Goal: Task Accomplishment & Management: Manage account settings

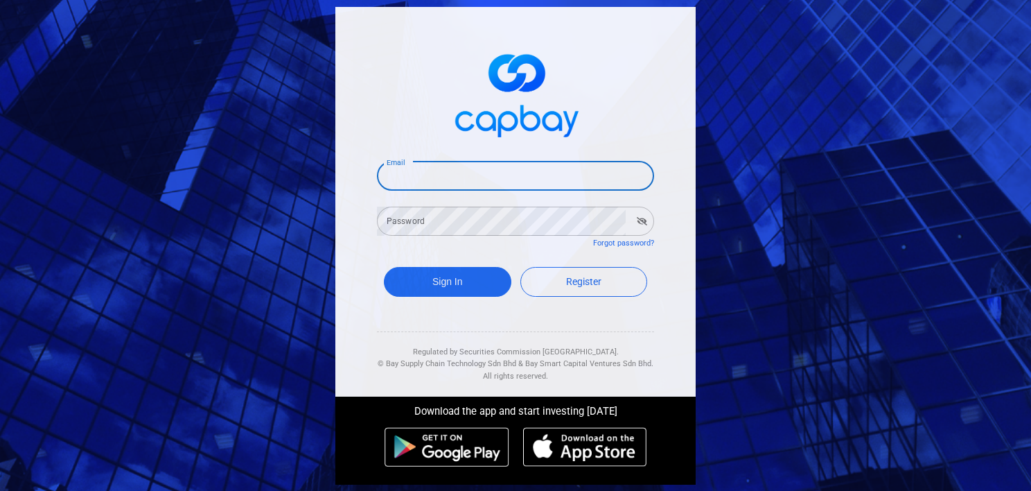
click at [527, 175] on input "Email" at bounding box center [515, 176] width 277 height 29
type input "[EMAIL_ADDRESS][DOMAIN_NAME]"
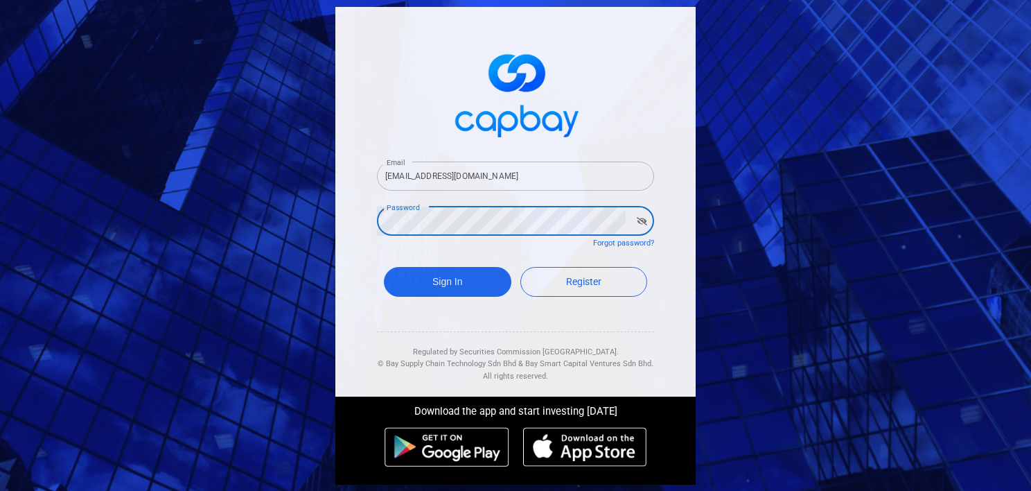
click at [384, 267] on button "Sign In" at bounding box center [448, 282] width 128 height 30
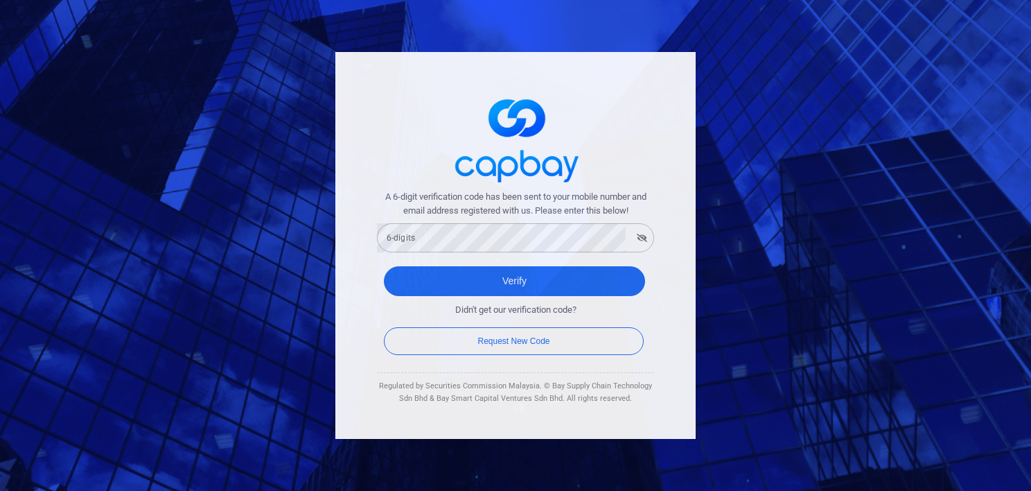
click at [494, 252] on form "A 6-digit verification code has been sent to your mobile number and email addre…" at bounding box center [515, 274] width 277 height 168
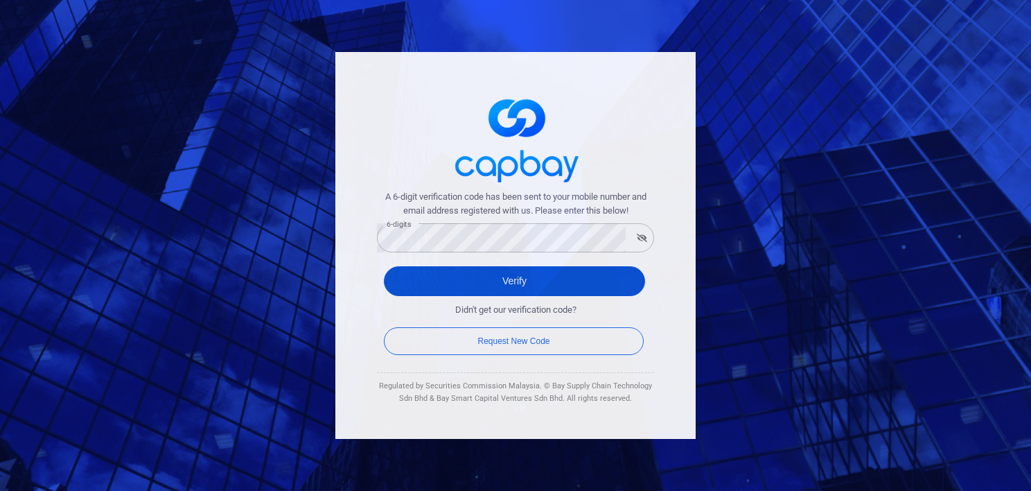
click at [503, 291] on button "Verify" at bounding box center [514, 281] width 261 height 30
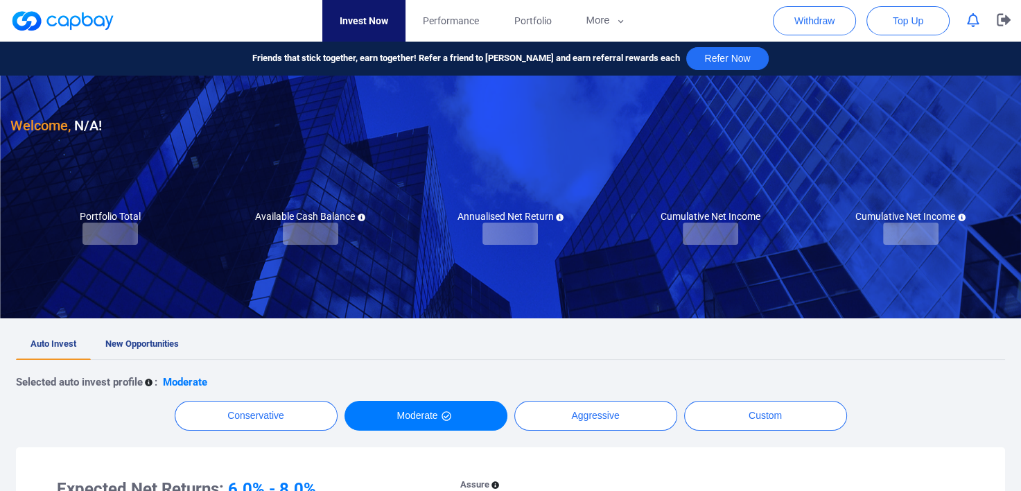
checkbox input "true"
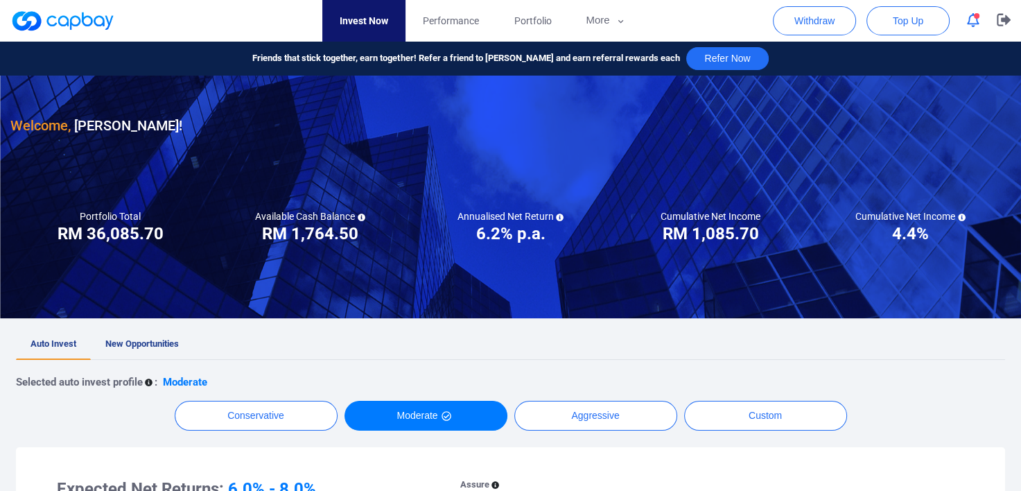
click at [975, 27] on icon "button" at bounding box center [973, 20] width 12 height 15
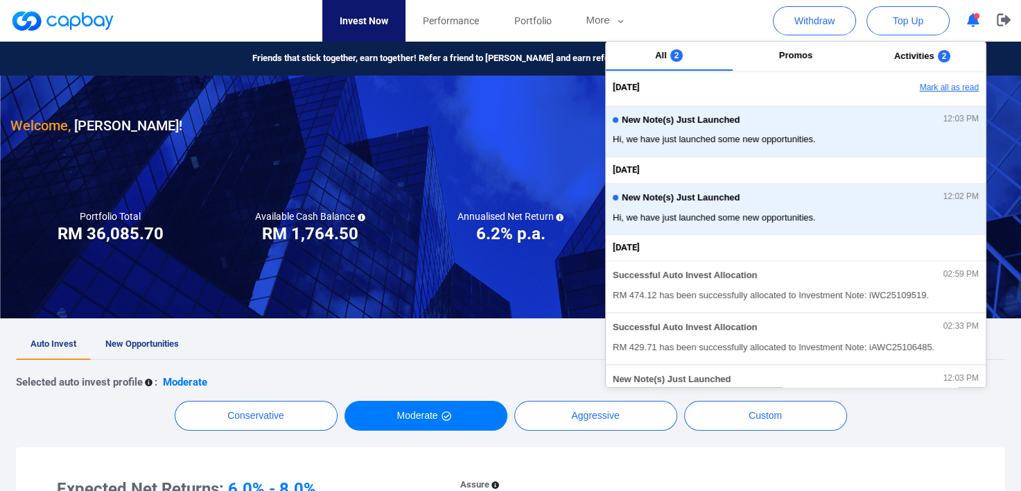
click at [932, 80] on button "Mark all as read" at bounding box center [911, 88] width 149 height 24
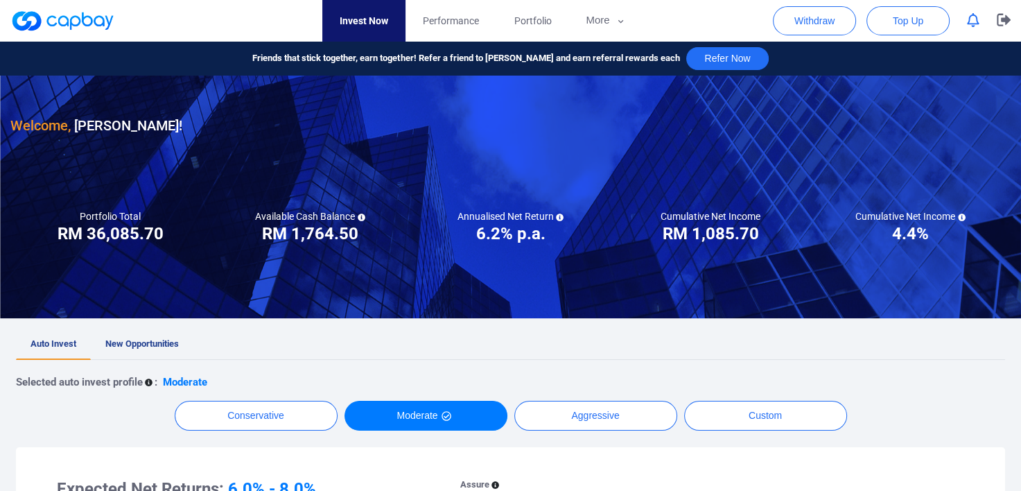
click at [416, 255] on div at bounding box center [510, 197] width 1021 height 243
